Goal: Navigation & Orientation: Find specific page/section

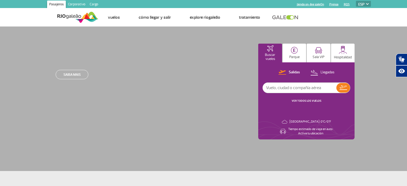
select select "es"
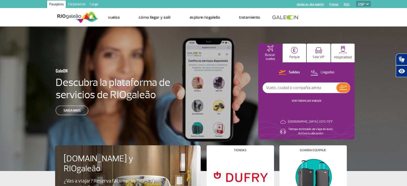
click at [365, 4] on select "PT ENG ESP" at bounding box center [363, 4] width 15 height 6
click at [356, 1] on select "PT ENG ESP" at bounding box center [363, 4] width 15 height 6
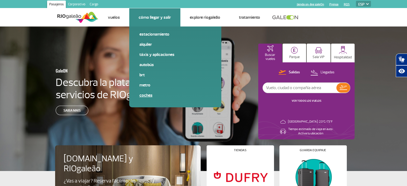
click at [150, 95] on link "Coches" at bounding box center [176, 95] width 72 height 6
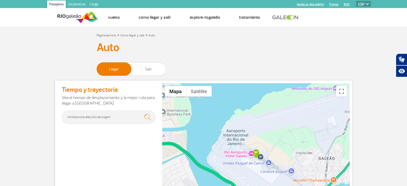
click at [78, 17] on img at bounding box center [77, 17] width 41 height 13
